Goal: Task Accomplishment & Management: Manage account settings

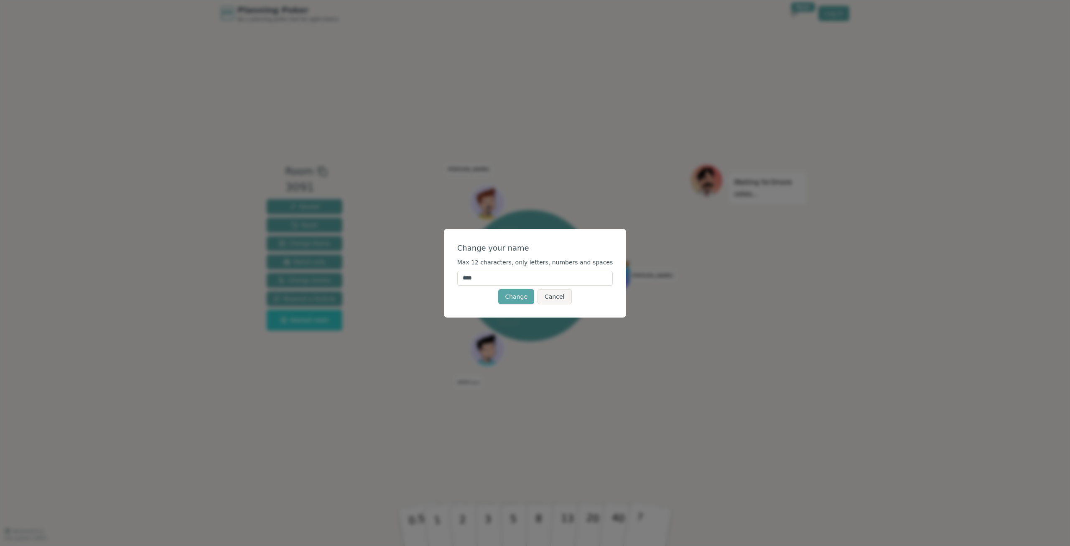
drag, startPoint x: 511, startPoint y: 271, endPoint x: 446, endPoint y: 274, distance: 64.9
click at [446, 274] on div "Change your name Max 12 characters, only letters, numbers and spaces **** Chang…" at bounding box center [535, 273] width 1070 height 546
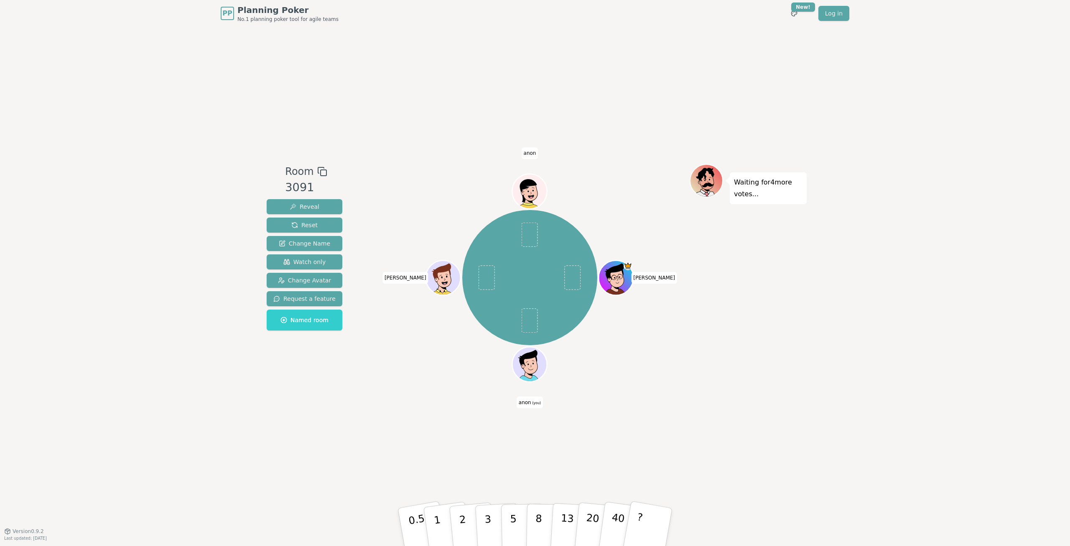
click at [408, 278] on span "[PERSON_NAME]" at bounding box center [406, 278] width 46 height 12
click at [527, 153] on span "anon" at bounding box center [530, 153] width 17 height 12
click at [319, 245] on span "Change Name" at bounding box center [304, 243] width 51 height 8
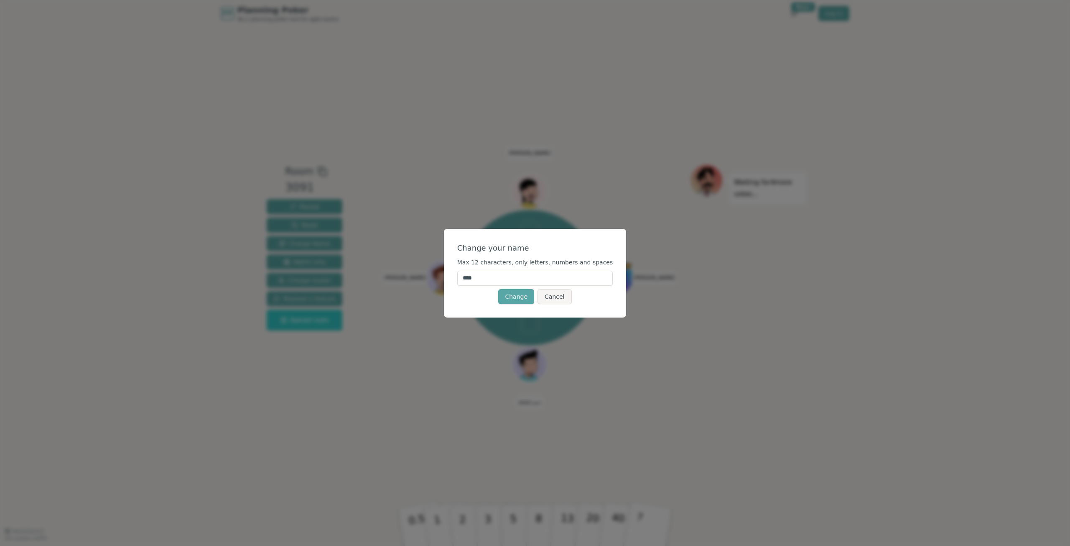
drag, startPoint x: 541, startPoint y: 278, endPoint x: 516, endPoint y: 281, distance: 24.8
click at [516, 278] on input "****" at bounding box center [535, 277] width 156 height 15
type input "*"
type input "*****"
click button "Change" at bounding box center [516, 296] width 36 height 15
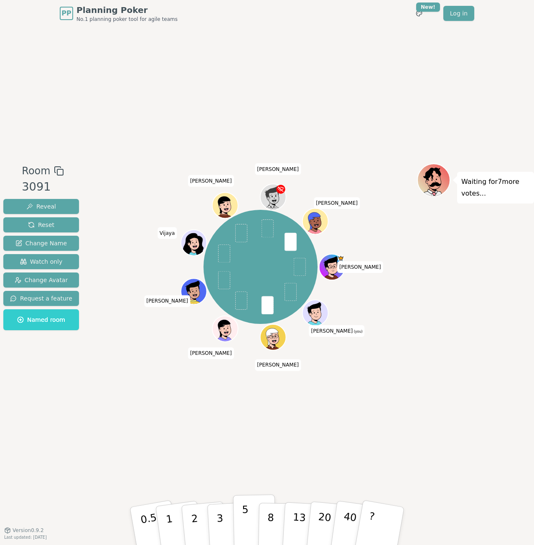
click at [245, 278] on p "5" at bounding box center [245, 526] width 7 height 45
click at [305, 278] on div "Room 3091 Reveal Reset Change Name Watch only Change Avatar Request a feature N…" at bounding box center [267, 278] width 534 height 503
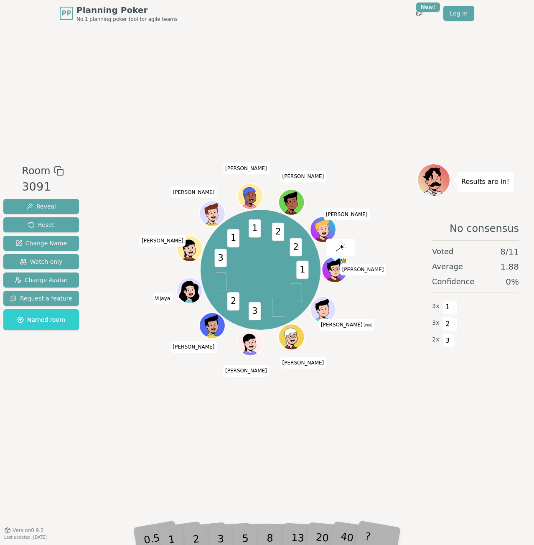
click at [220, 278] on div "0.5 1 2 3 5 8 13 20 40 ?" at bounding box center [267, 526] width 251 height 29
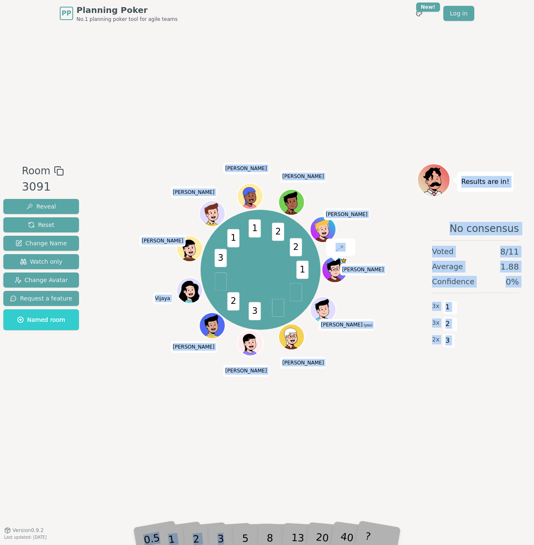
drag, startPoint x: 220, startPoint y: 512, endPoint x: 177, endPoint y: 476, distance: 56.1
click at [173, 278] on div "Room 3091 Reveal Reset Change Name Watch only Change Avatar Request a feature N…" at bounding box center [267, 278] width 534 height 503
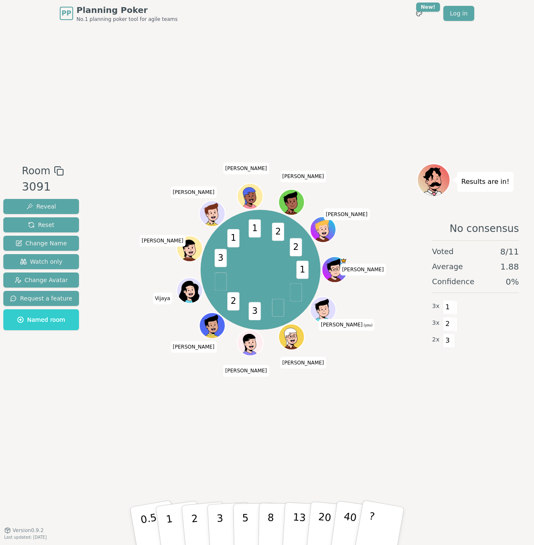
click at [176, 278] on div "Room 3091 Reveal Reset Change Name Watch only Change Avatar Request a feature N…" at bounding box center [267, 278] width 534 height 503
click at [196, 278] on p "2" at bounding box center [195, 528] width 11 height 46
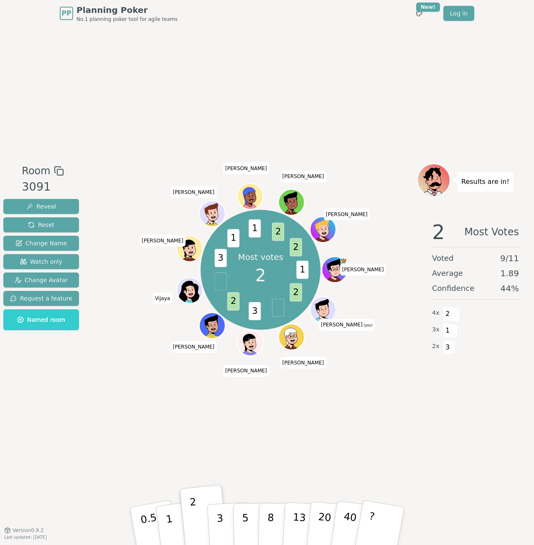
click at [440, 278] on div "Room 3091 Reveal Reset Change Name Watch only Change Avatar Request a feature N…" at bounding box center [267, 278] width 534 height 503
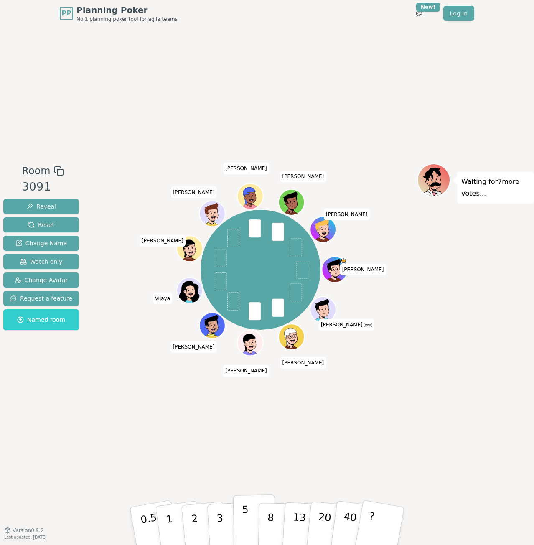
click at [250, 278] on button "5" at bounding box center [254, 527] width 43 height 64
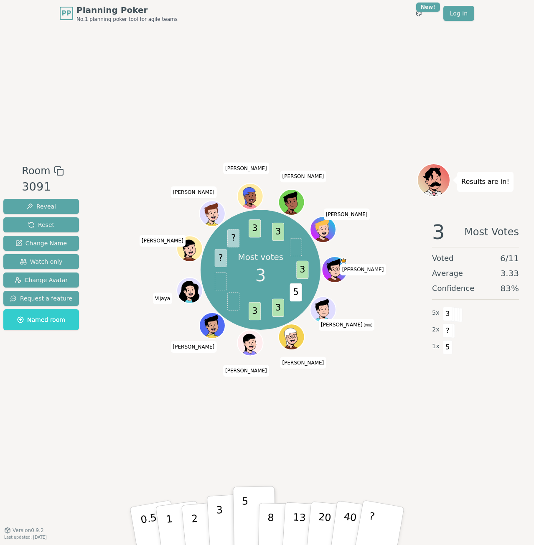
click at [218, 278] on p "3" at bounding box center [220, 527] width 9 height 46
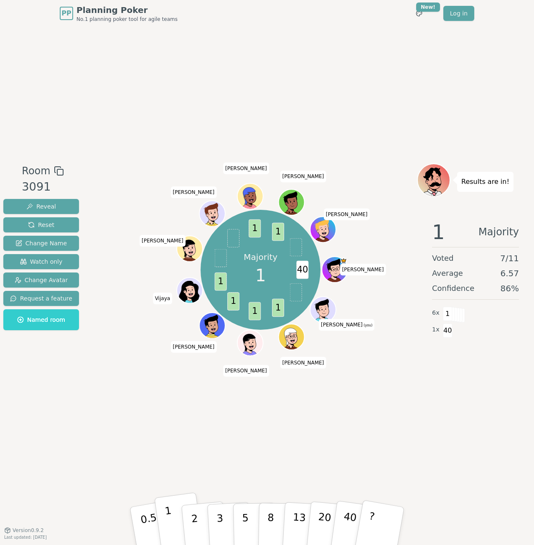
click at [170, 278] on p "1" at bounding box center [170, 528] width 13 height 46
click at [227, 278] on button "3" at bounding box center [230, 526] width 46 height 65
